Goal: Task Accomplishment & Management: Use online tool/utility

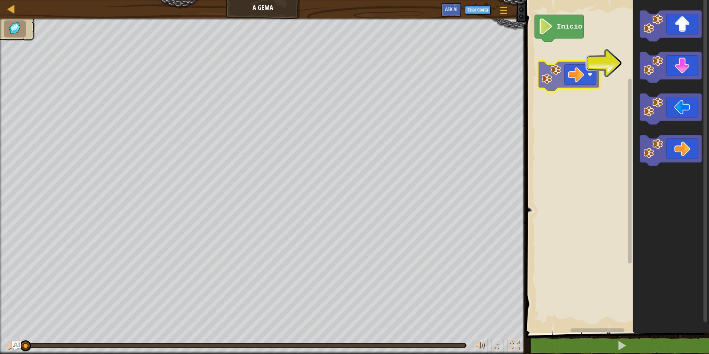
click at [570, 67] on div "Início" at bounding box center [615, 164] width 185 height 337
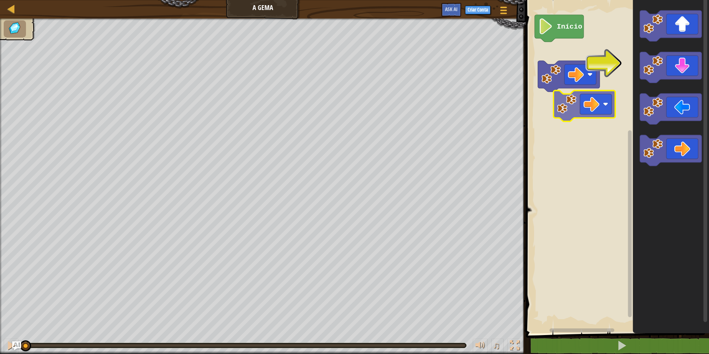
click at [582, 92] on div "Início" at bounding box center [615, 164] width 185 height 337
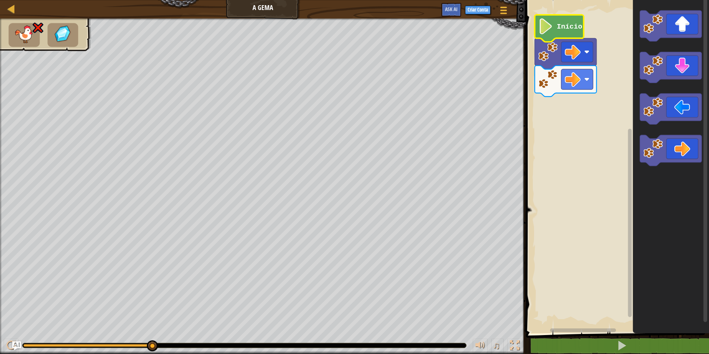
click at [552, 31] on image "Espaço de trabalho do Blockly" at bounding box center [545, 27] width 15 height 16
click at [554, 31] on g "Início" at bounding box center [565, 56] width 62 height 82
click at [554, 32] on icon "Espaço de trabalho do Blockly" at bounding box center [558, 28] width 49 height 27
click at [555, 35] on icon "Espaço de trabalho do Blockly" at bounding box center [558, 28] width 49 height 27
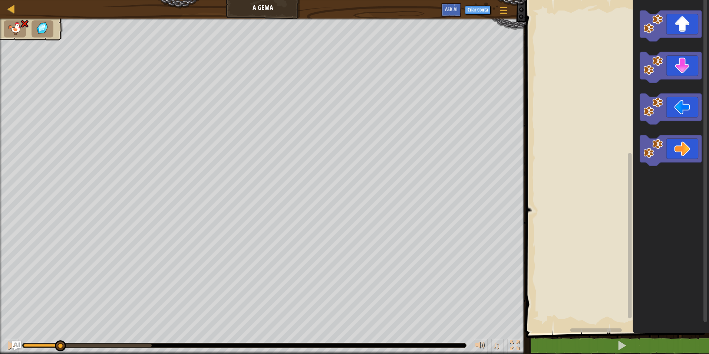
click at [55, 328] on div "♫ Pantera" at bounding box center [354, 186] width 709 height 335
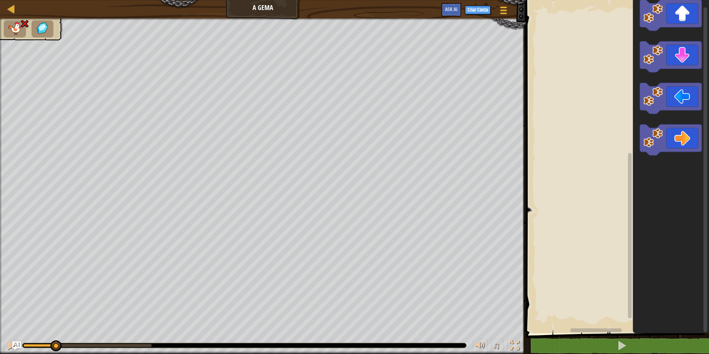
click at [669, 0] on html "Mapa A Gema Menu do Jogo Criar Conta Ask AI 1 ההההההההההההההההההההההההההההההההה…" at bounding box center [354, 0] width 709 height 0
click at [618, 5] on div "Espaço de trabalho do Blockly" at bounding box center [615, 164] width 185 height 337
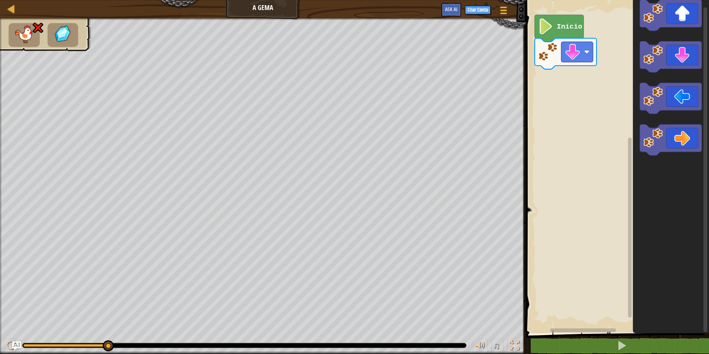
drag, startPoint x: 106, startPoint y: 339, endPoint x: 80, endPoint y: 350, distance: 27.9
click at [80, 350] on div "♫" at bounding box center [263, 343] width 526 height 22
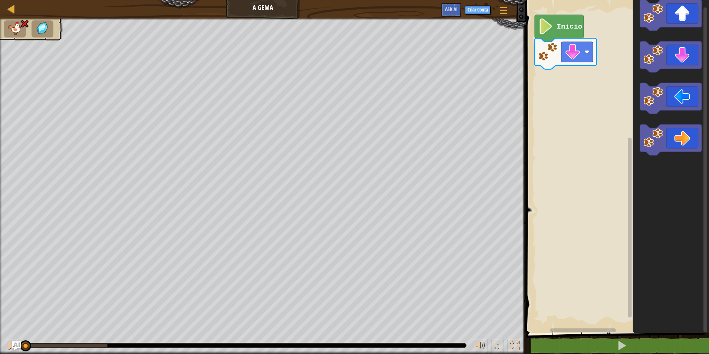
click at [6, 316] on div "♫ Pantera" at bounding box center [354, 186] width 709 height 335
click at [565, 130] on div "Início" at bounding box center [615, 164] width 185 height 337
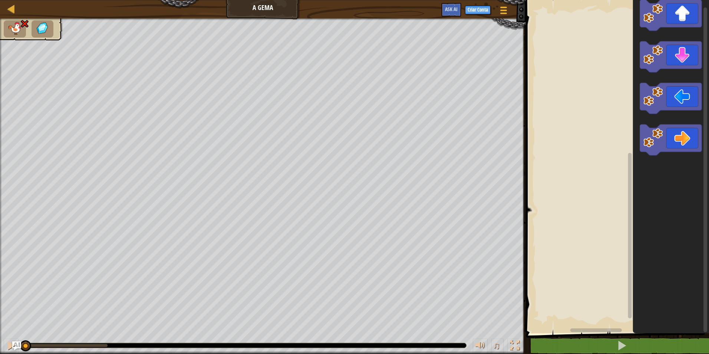
drag, startPoint x: 106, startPoint y: 343, endPoint x: 0, endPoint y: 320, distance: 108.9
click at [0, 320] on div "♫ Pantera" at bounding box center [354, 186] width 709 height 335
click at [561, 154] on div "Espaço de trabalho do Blockly" at bounding box center [615, 164] width 185 height 337
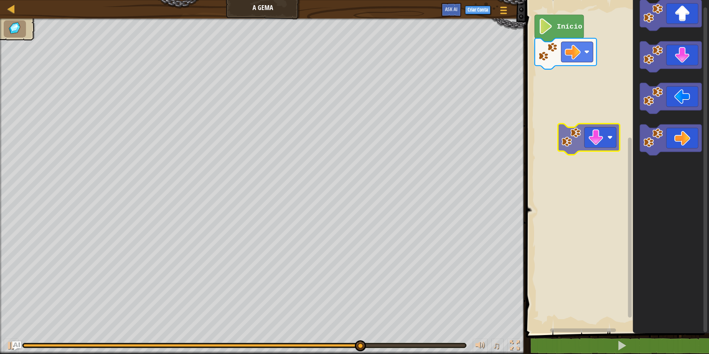
click at [583, 140] on div "Início" at bounding box center [615, 164] width 185 height 337
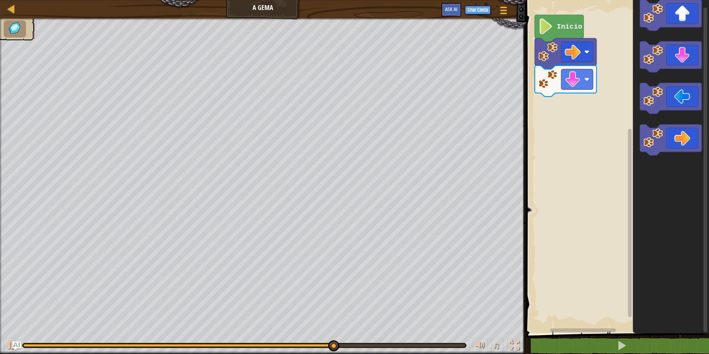
click at [424, 255] on div "Mapa A Gema Menu do Jogo Criar Conta Ask AI 1 ההההההההההההההההההההההההההההההההה…" at bounding box center [354, 177] width 709 height 354
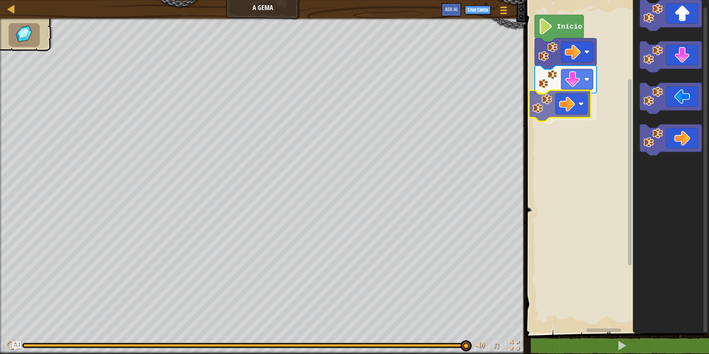
click at [537, 101] on div "Início" at bounding box center [615, 164] width 185 height 337
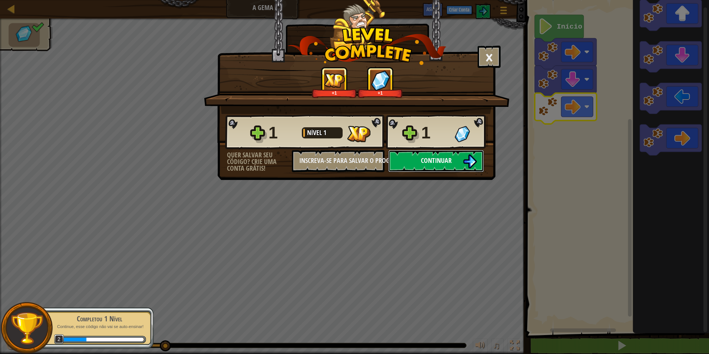
click at [450, 158] on span "Continuar" at bounding box center [436, 160] width 31 height 9
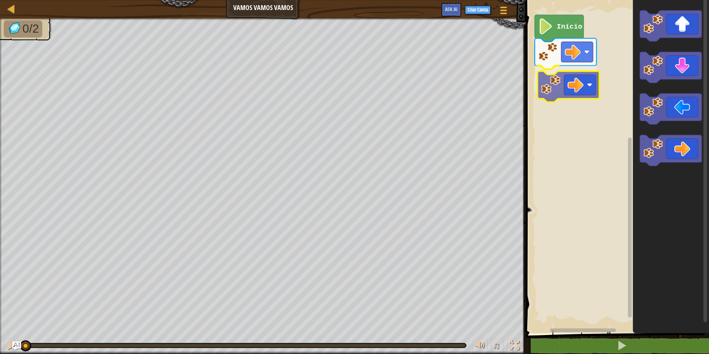
click at [572, 79] on div "Início" at bounding box center [615, 164] width 185 height 337
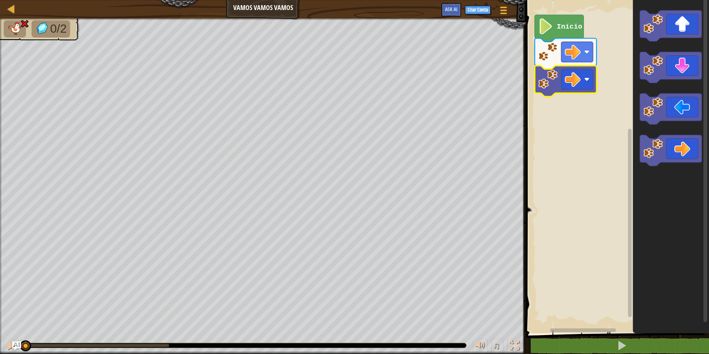
drag, startPoint x: 170, startPoint y: 346, endPoint x: 5, endPoint y: 338, distance: 165.5
click at [5, 338] on div "♫" at bounding box center [263, 343] width 526 height 22
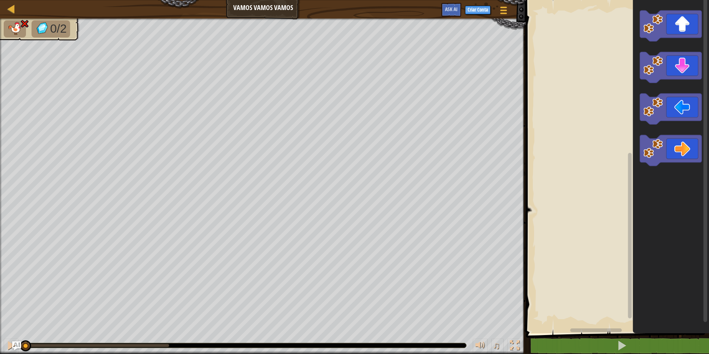
click at [577, 147] on div "Espaço de trabalho do Blockly" at bounding box center [615, 164] width 185 height 337
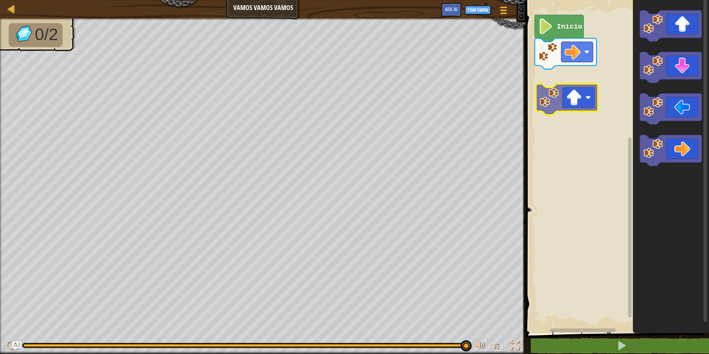
click at [558, 85] on div "Início" at bounding box center [615, 164] width 185 height 337
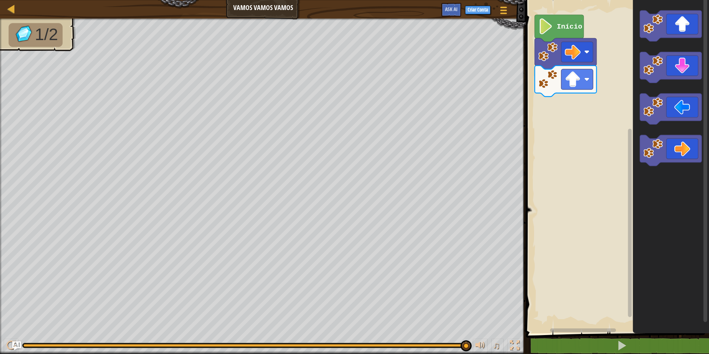
click at [353, 215] on div "Mapa Vamos Vamos Vamos Menu do Jogo Criar Conta Ask AI 1 הההההההההההההההההההההה…" at bounding box center [354, 177] width 709 height 354
click at [564, 121] on div "Início" at bounding box center [615, 164] width 185 height 337
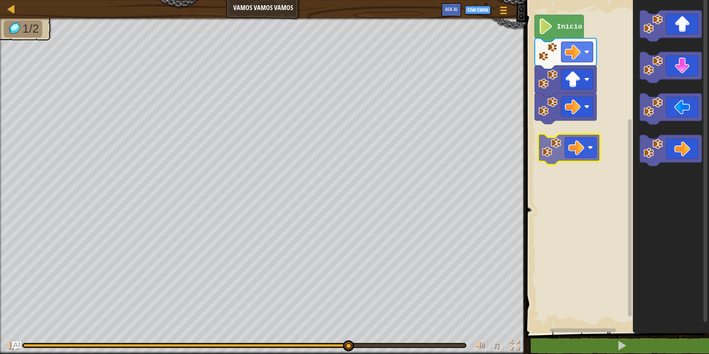
click at [575, 138] on div "Início" at bounding box center [615, 164] width 185 height 337
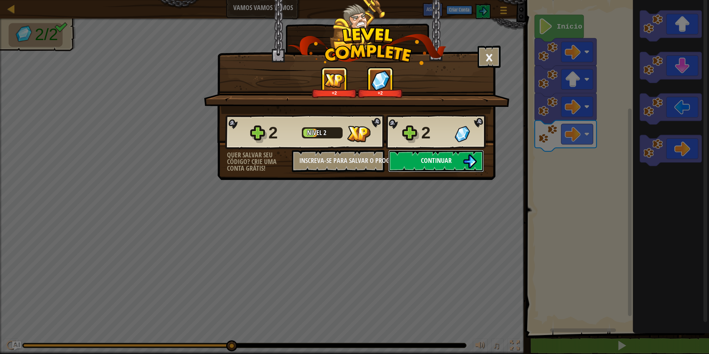
click at [438, 150] on button "Continuar" at bounding box center [436, 161] width 96 height 22
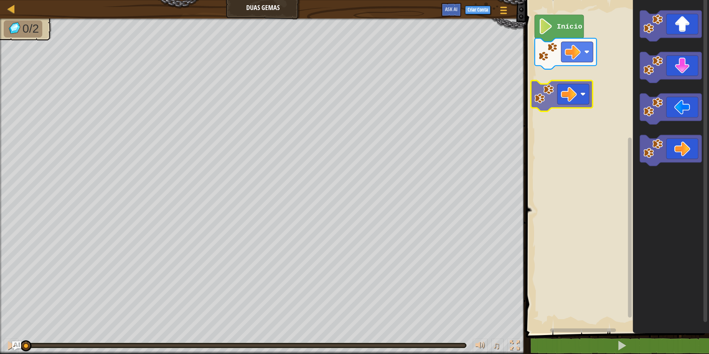
click at [555, 90] on div "Início" at bounding box center [615, 164] width 185 height 337
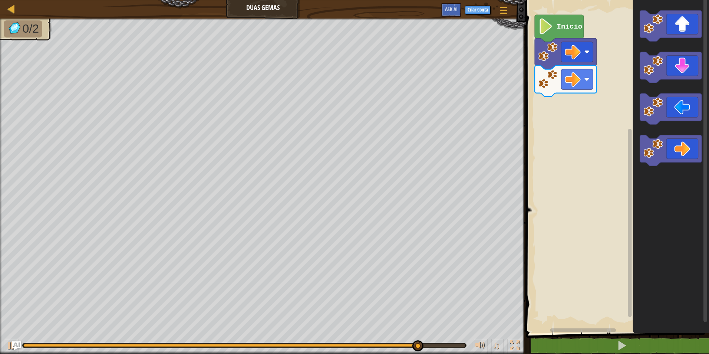
click at [560, 106] on div "Início" at bounding box center [615, 164] width 185 height 337
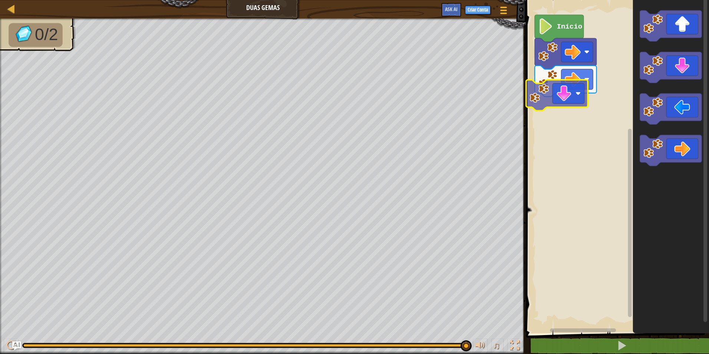
click at [546, 87] on div "Início" at bounding box center [615, 164] width 185 height 337
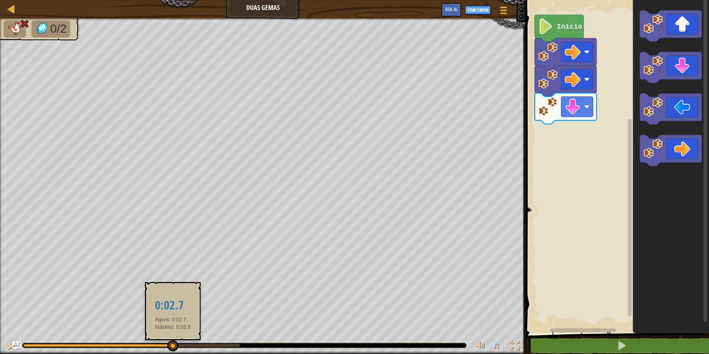
drag, startPoint x: 241, startPoint y: 343, endPoint x: 172, endPoint y: 350, distance: 69.6
click at [172, 350] on div at bounding box center [172, 345] width 11 height 11
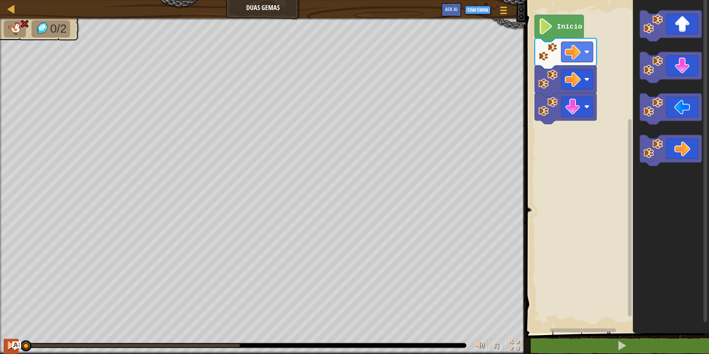
drag, startPoint x: 171, startPoint y: 344, endPoint x: 7, endPoint y: 346, distance: 164.2
click at [7, 346] on div "♫" at bounding box center [263, 343] width 526 height 22
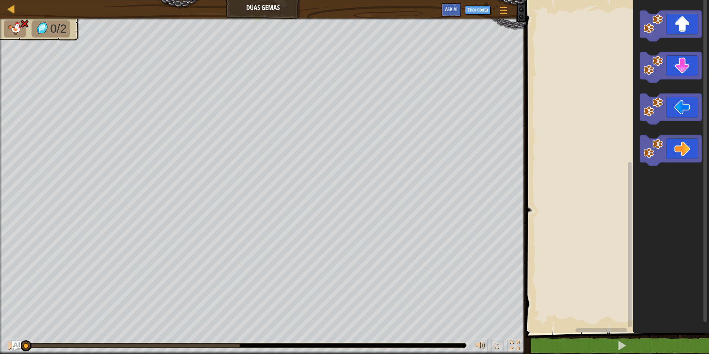
click at [537, 40] on rect "Espaço de trabalho do Blockly" at bounding box center [615, 164] width 185 height 337
click at [541, 23] on div "Espaço de trabalho do Blockly" at bounding box center [615, 164] width 185 height 337
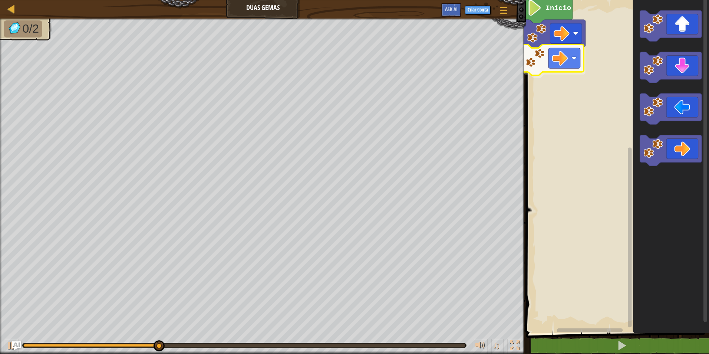
click at [545, 54] on div "Início" at bounding box center [615, 164] width 185 height 337
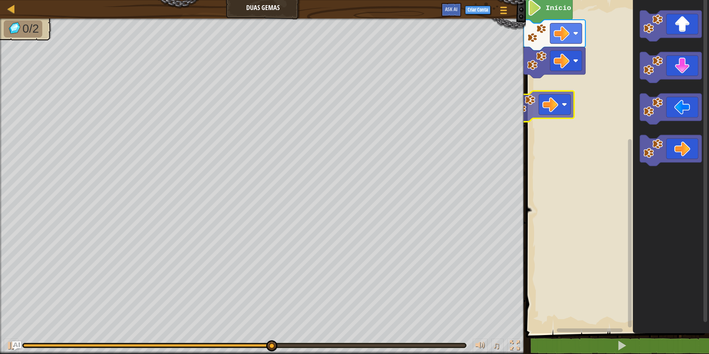
click at [553, 92] on div "Início" at bounding box center [615, 164] width 185 height 337
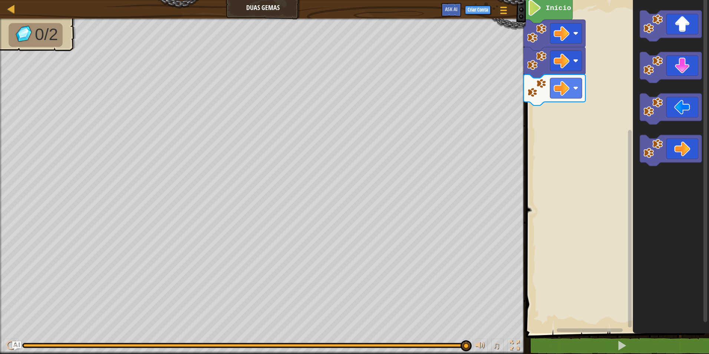
click at [648, 89] on icon "Espaço de trabalho do Blockly" at bounding box center [671, 164] width 76 height 337
click at [562, 111] on div "Início" at bounding box center [615, 164] width 185 height 337
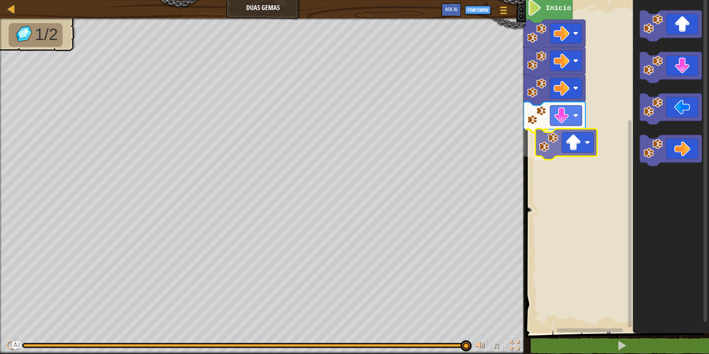
click at [571, 140] on div "Início" at bounding box center [615, 164] width 185 height 337
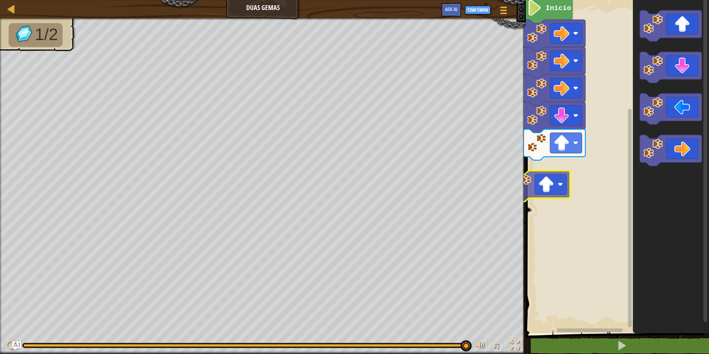
click at [533, 204] on div "Início" at bounding box center [615, 164] width 185 height 337
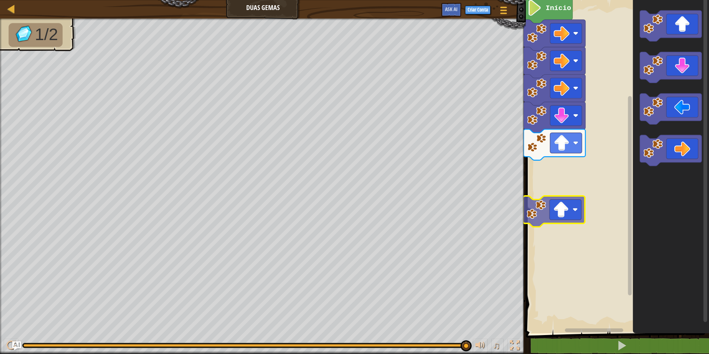
click at [554, 209] on div "Início" at bounding box center [615, 164] width 185 height 337
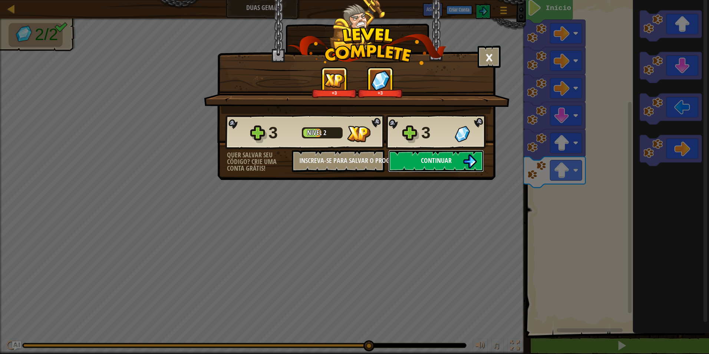
click at [466, 155] on img at bounding box center [470, 161] width 14 height 14
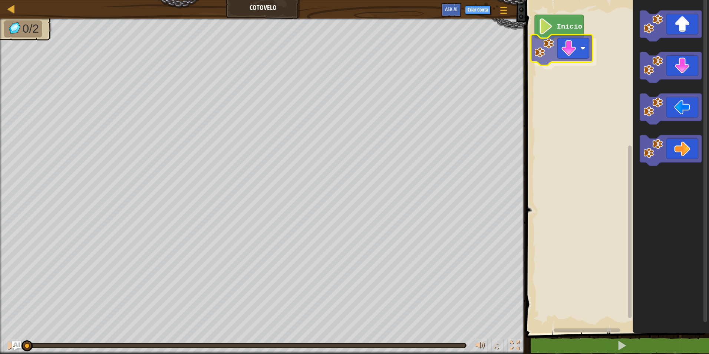
click at [569, 49] on div "Início" at bounding box center [615, 164] width 185 height 337
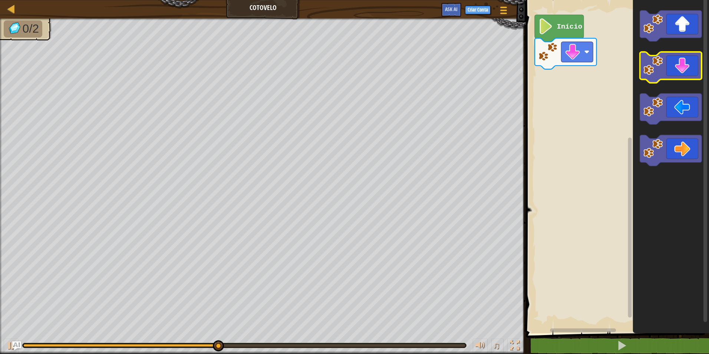
drag, startPoint x: 702, startPoint y: 74, endPoint x: 665, endPoint y: 73, distance: 37.1
click at [665, 73] on div "Início" at bounding box center [615, 164] width 185 height 337
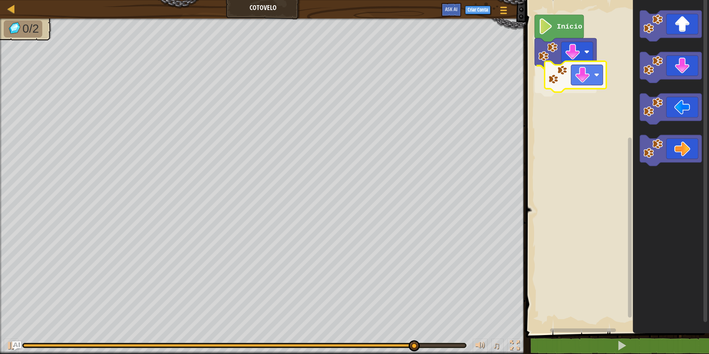
click at [567, 82] on div "Início" at bounding box center [615, 164] width 185 height 337
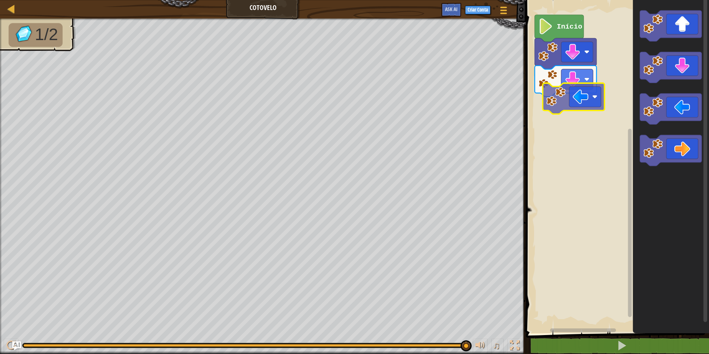
click at [574, 102] on div "Início" at bounding box center [615, 164] width 185 height 337
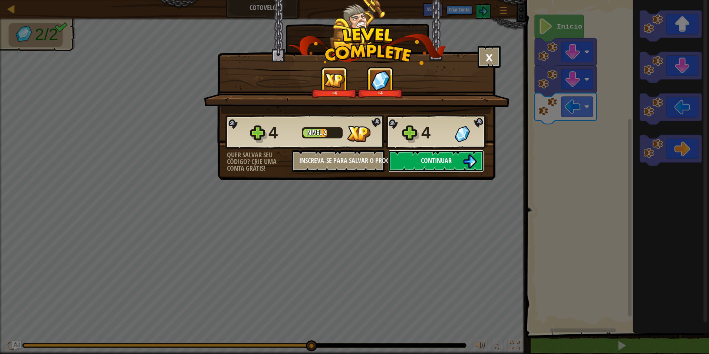
click at [438, 158] on span "Continuar" at bounding box center [436, 160] width 31 height 9
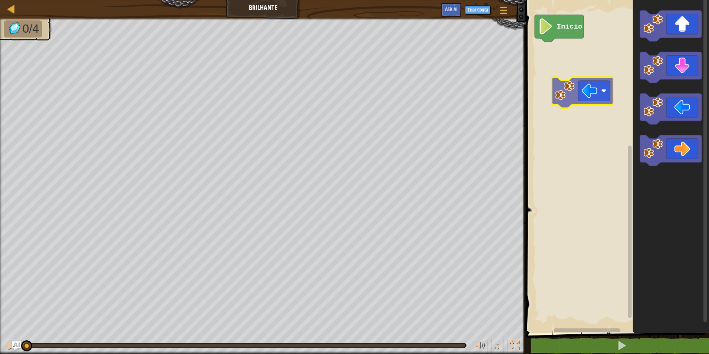
click at [546, 88] on div "Início" at bounding box center [615, 164] width 185 height 337
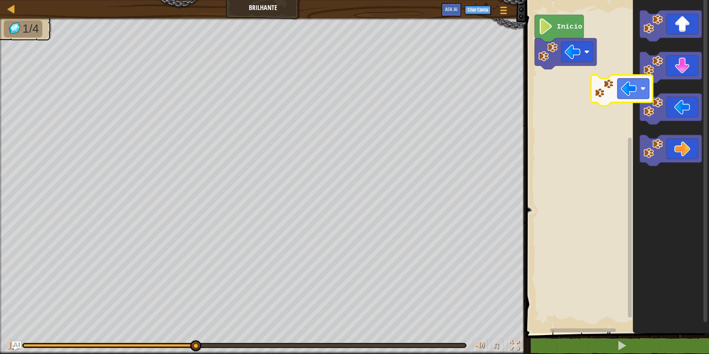
click at [602, 85] on div "Início" at bounding box center [615, 164] width 185 height 337
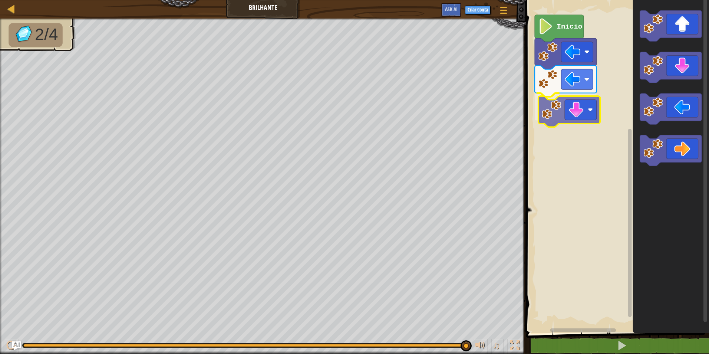
click at [578, 107] on div "Início" at bounding box center [615, 164] width 185 height 337
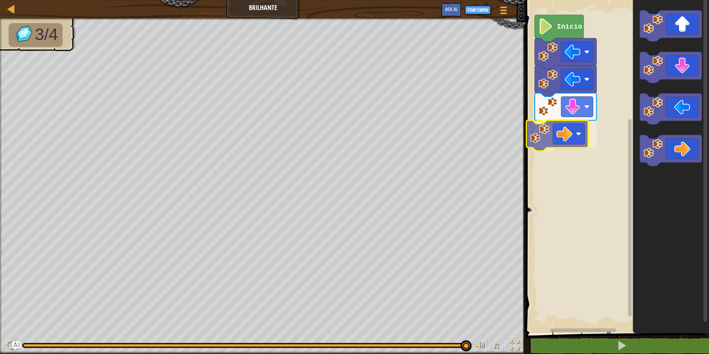
click at [557, 145] on div "Início" at bounding box center [615, 164] width 185 height 337
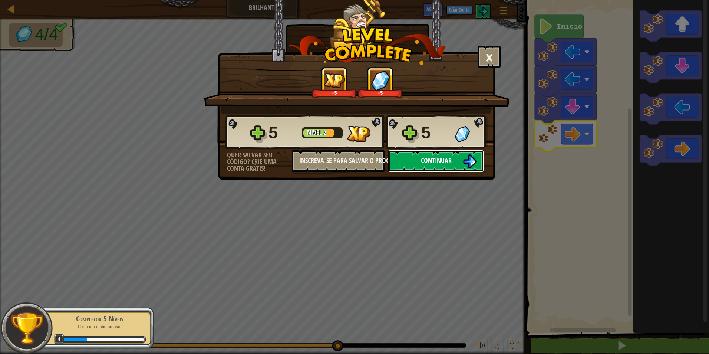
click at [414, 160] on button "Continuar" at bounding box center [436, 161] width 96 height 22
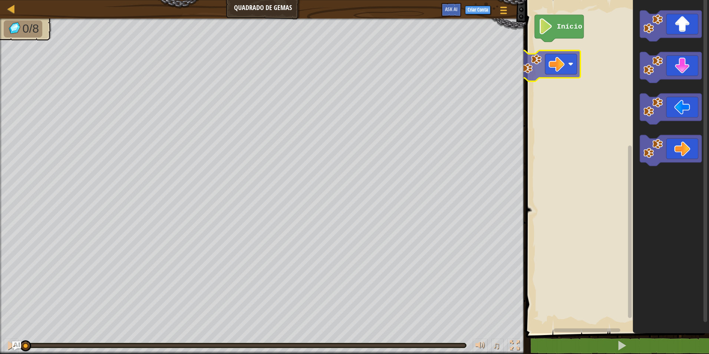
click at [546, 55] on div "Início" at bounding box center [615, 164] width 185 height 337
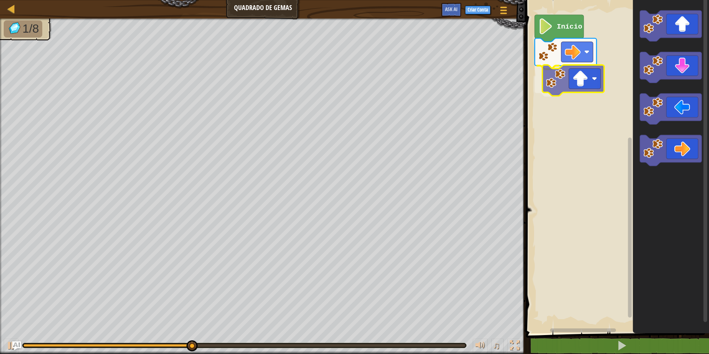
click at [585, 85] on div "Início" at bounding box center [615, 164] width 185 height 337
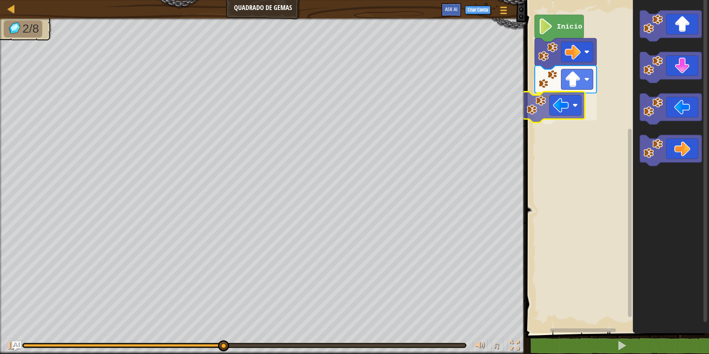
click at [549, 105] on div "Início" at bounding box center [615, 164] width 185 height 337
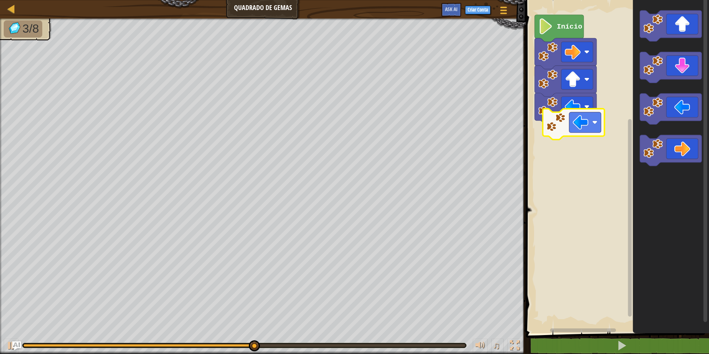
click at [555, 115] on div "Início" at bounding box center [615, 164] width 185 height 337
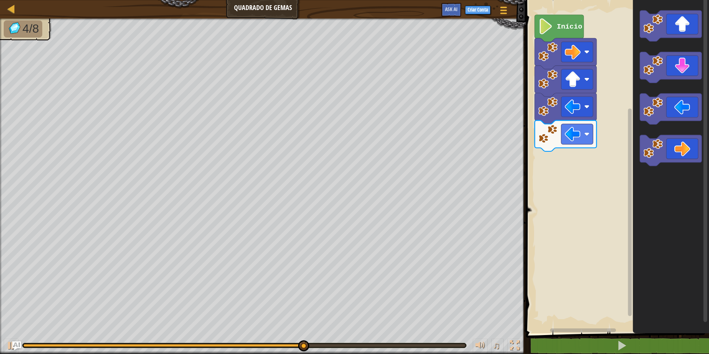
click at [630, 104] on div "Início" at bounding box center [615, 164] width 185 height 337
click at [634, 91] on icon "Espaço de trabalho do Blockly" at bounding box center [671, 164] width 76 height 337
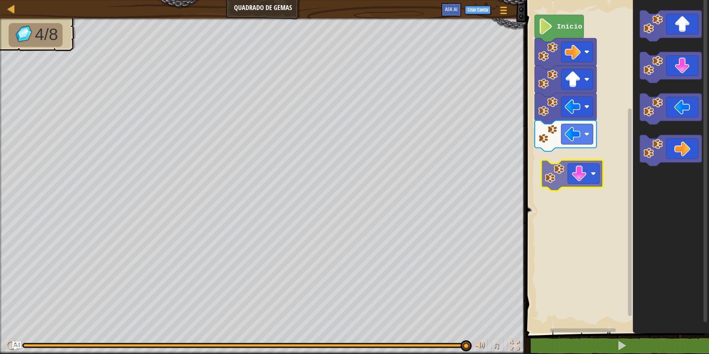
click at [563, 163] on div "Início" at bounding box center [615, 164] width 185 height 337
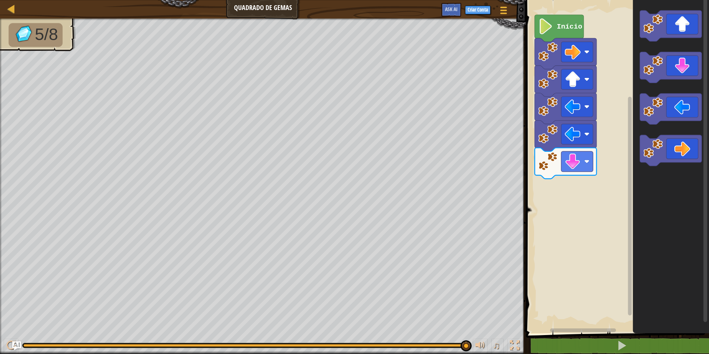
click at [629, 132] on div "Início" at bounding box center [615, 164] width 185 height 337
click at [600, 128] on div "Início" at bounding box center [615, 164] width 185 height 337
click at [569, 172] on div "Início" at bounding box center [615, 164] width 185 height 337
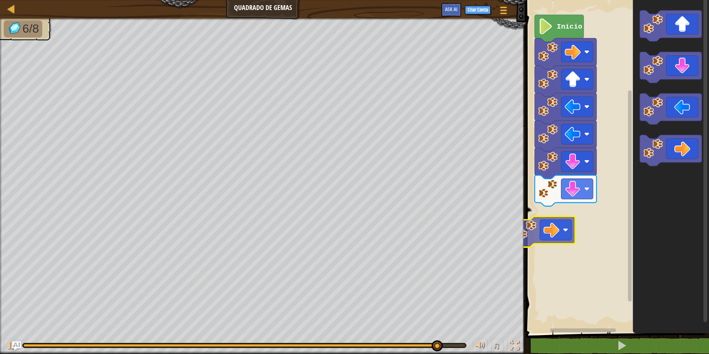
click at [560, 221] on div "Início" at bounding box center [615, 164] width 185 height 337
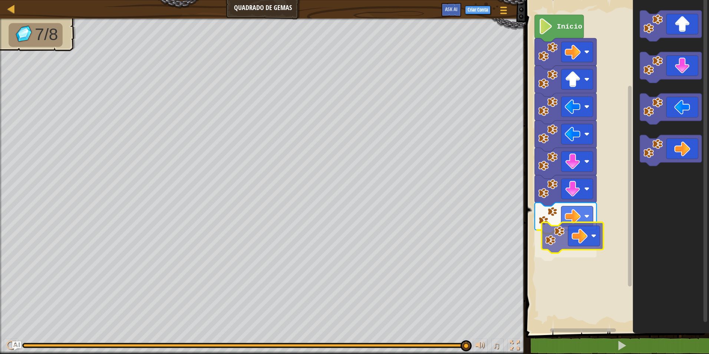
click at [554, 237] on div "Início" at bounding box center [615, 164] width 185 height 337
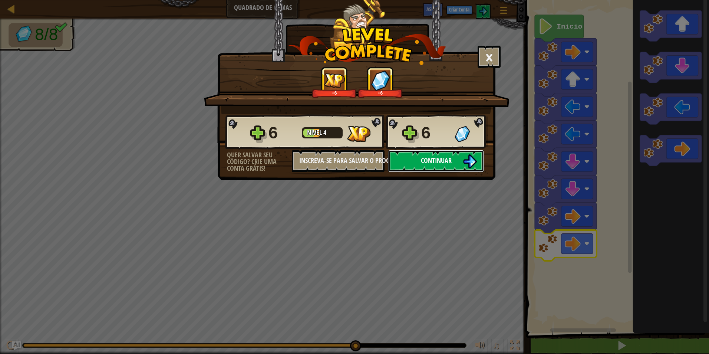
click at [432, 152] on button "Continuar" at bounding box center [436, 161] width 96 height 22
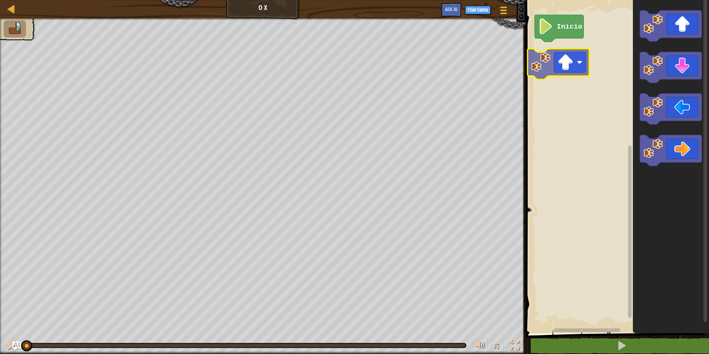
click at [576, 59] on div "Início" at bounding box center [615, 164] width 185 height 337
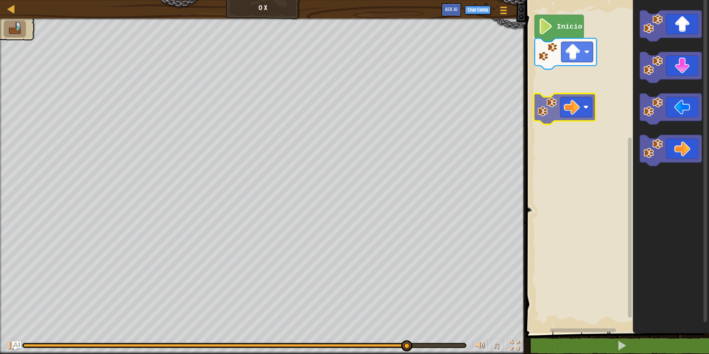
click at [554, 104] on div "Início" at bounding box center [615, 164] width 185 height 337
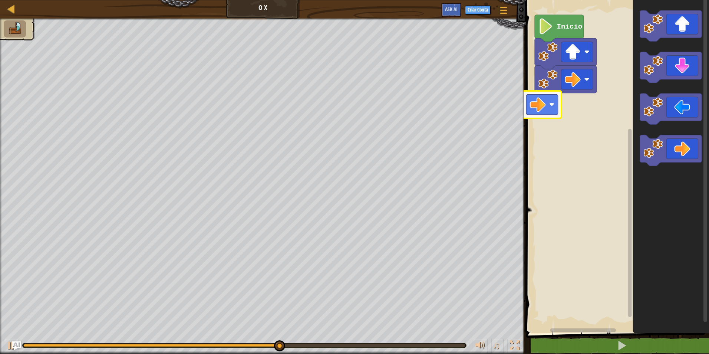
click at [513, 96] on div "Mapa O X Menu do Jogo Criar Conta Ask AI 1 הההההההההההההההההההההההההההההההההההה…" at bounding box center [354, 177] width 709 height 354
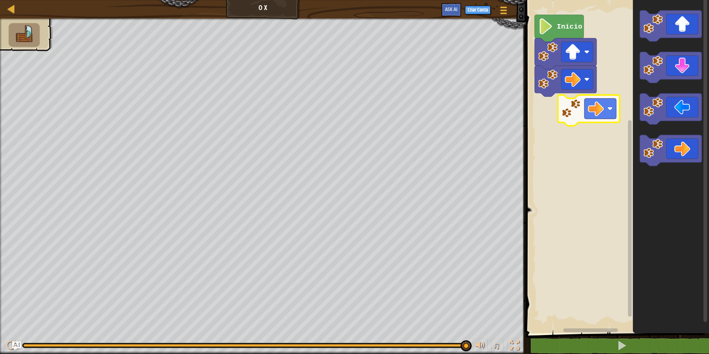
click at [589, 107] on div "Início" at bounding box center [615, 164] width 185 height 337
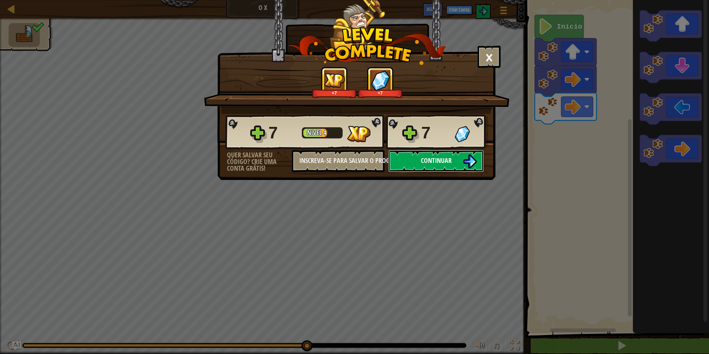
click at [430, 154] on button "Continuar" at bounding box center [436, 161] width 96 height 22
